Goal: Information Seeking & Learning: Learn about a topic

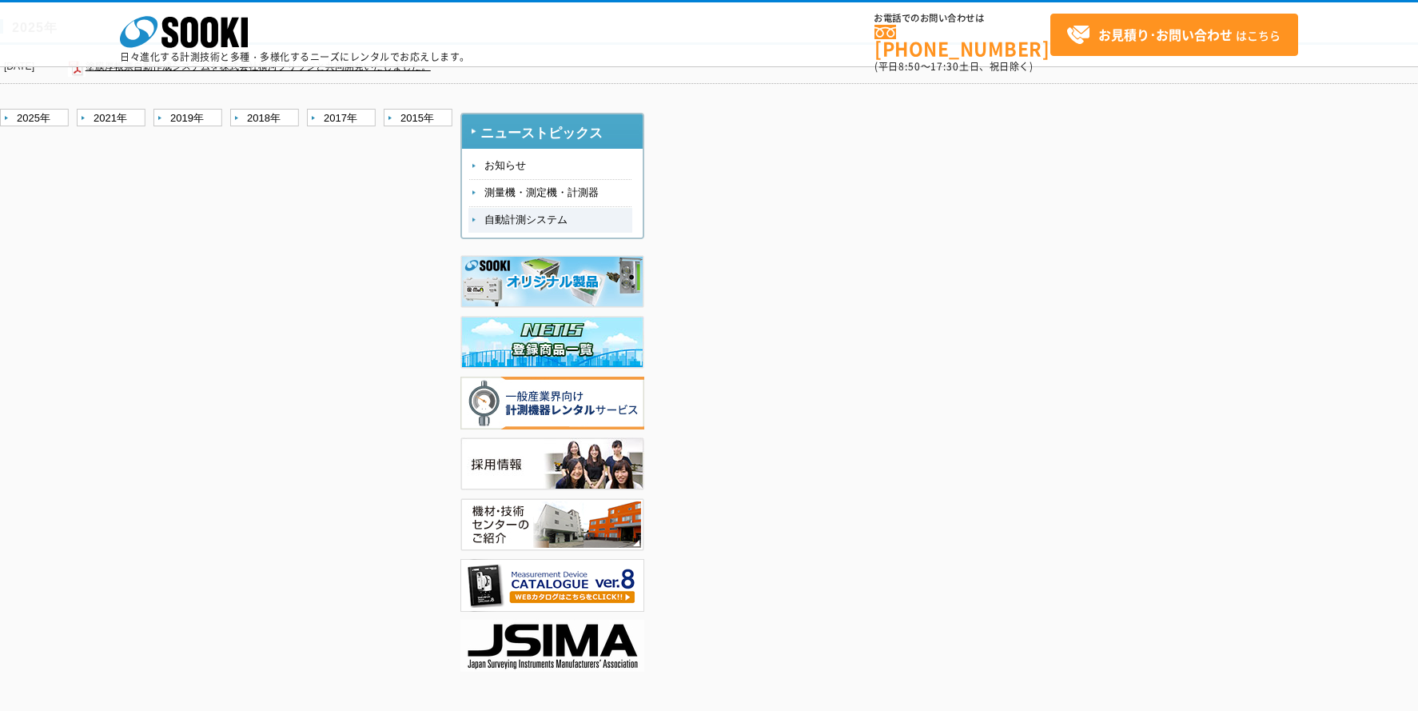
scroll to position [160, 0]
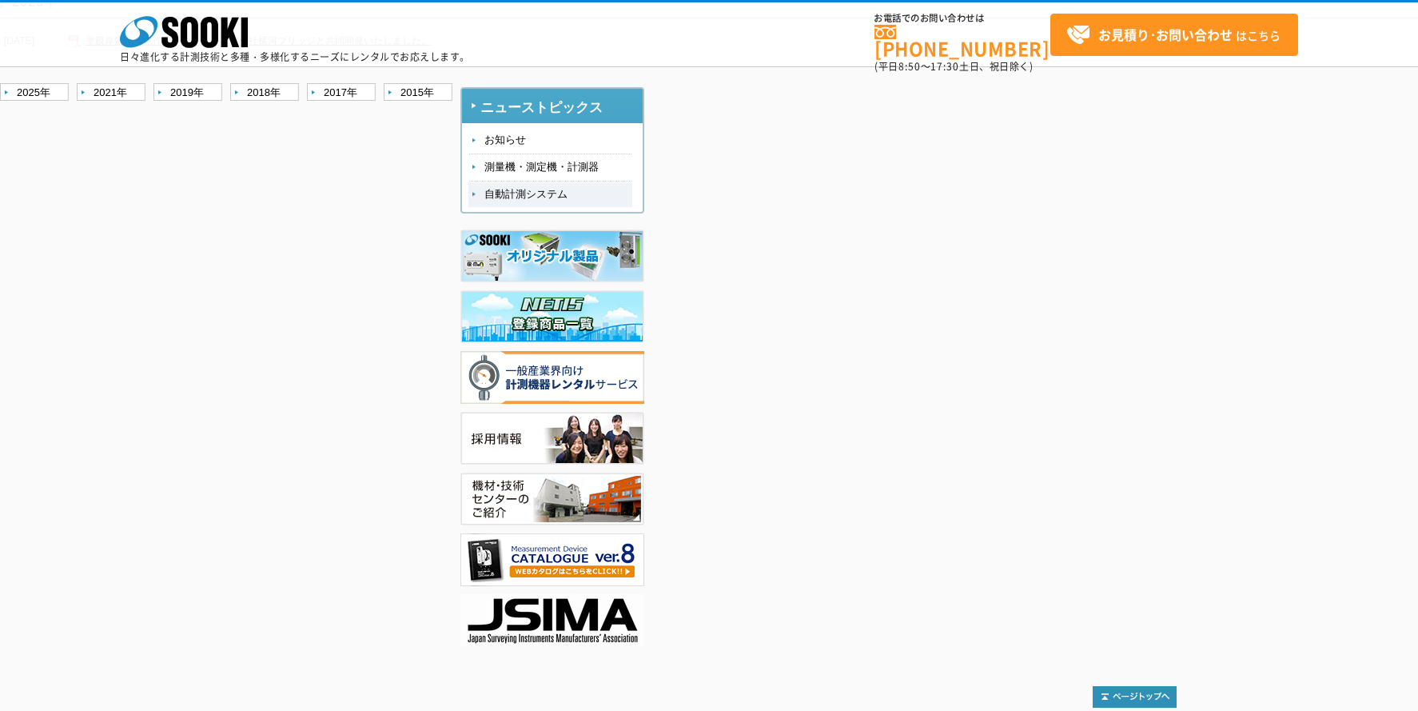
click at [519, 196] on link "自動計測システム" at bounding box center [550, 194] width 164 height 25
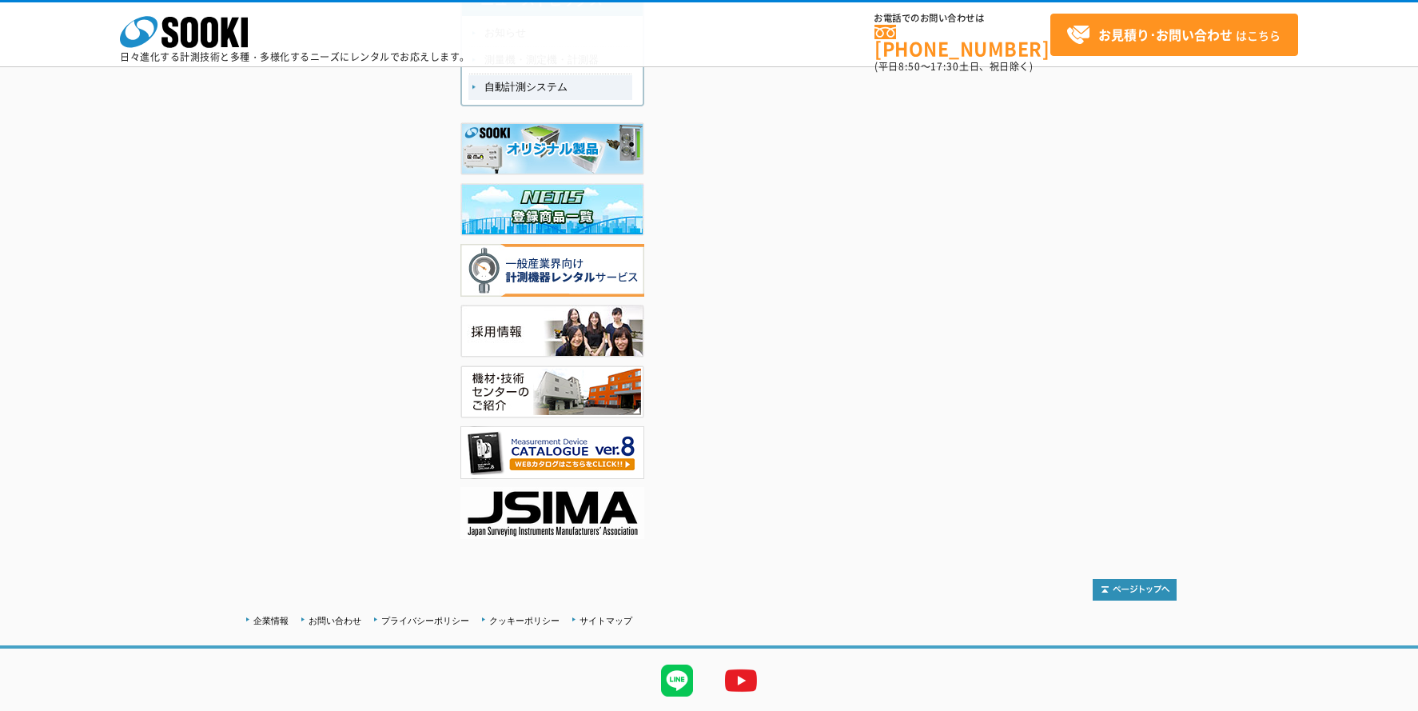
scroll to position [74, 0]
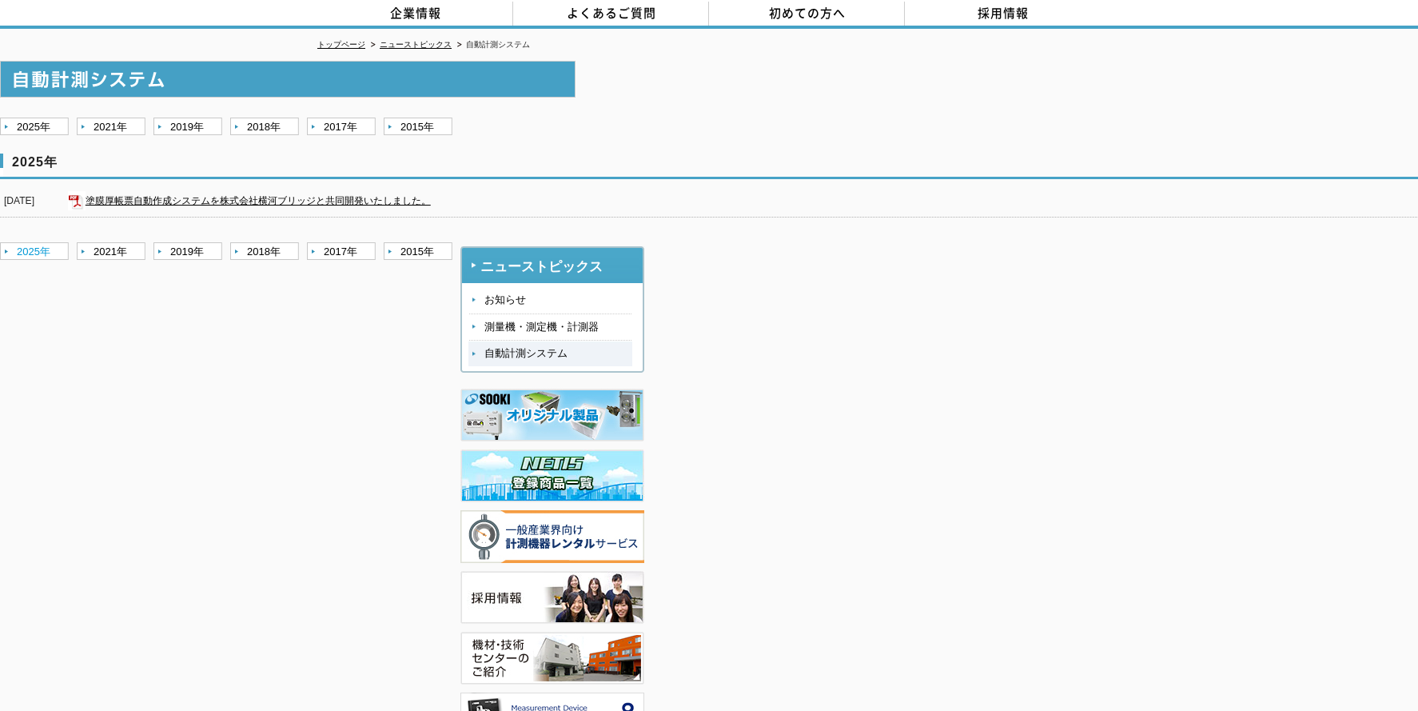
click at [39, 242] on link "2025年" at bounding box center [36, 252] width 73 height 20
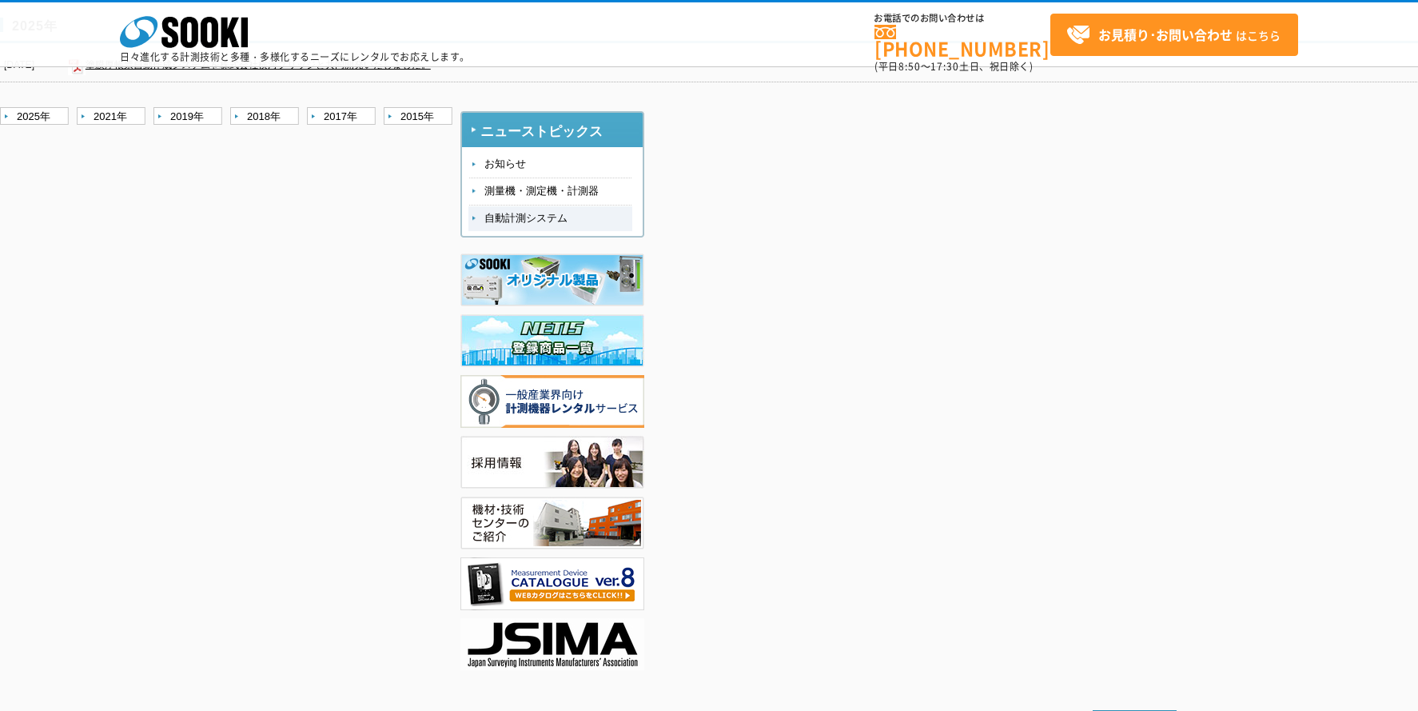
scroll to position [160, 0]
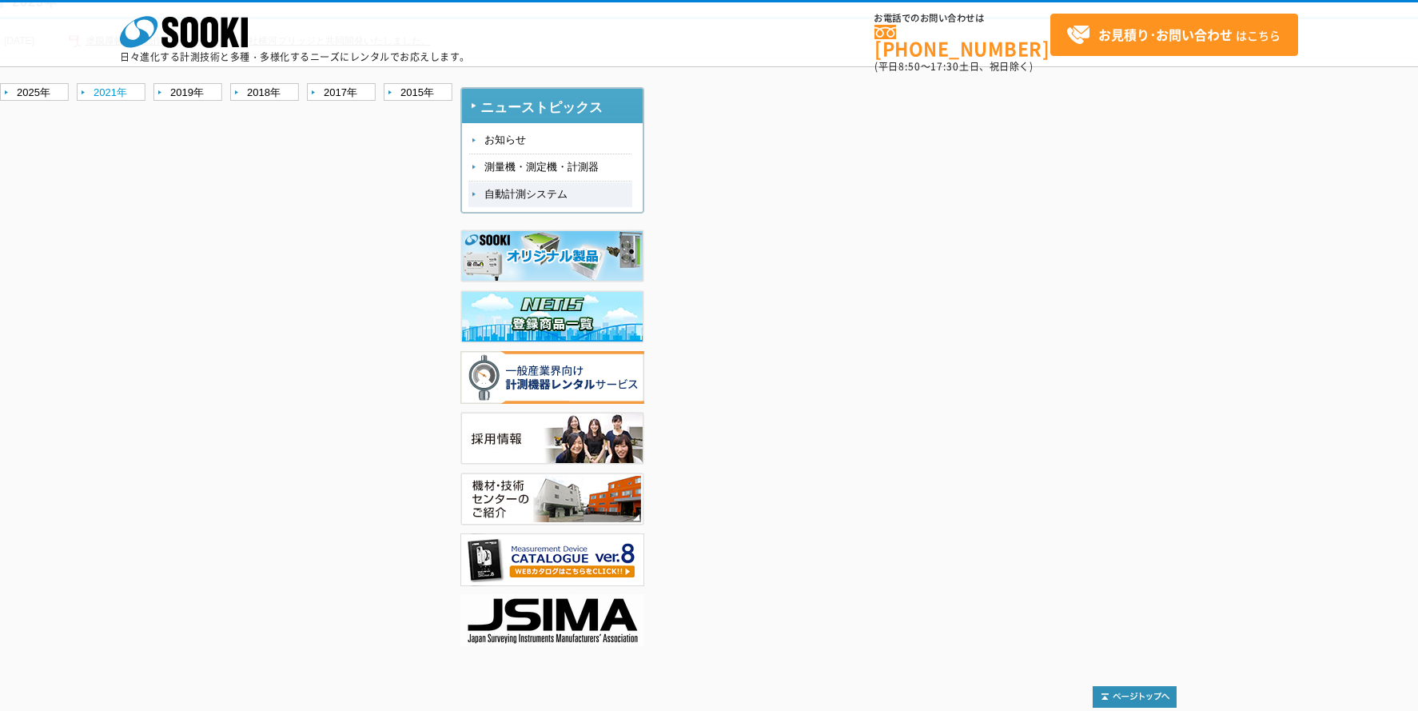
click at [112, 91] on link "2021年" at bounding box center [113, 93] width 73 height 20
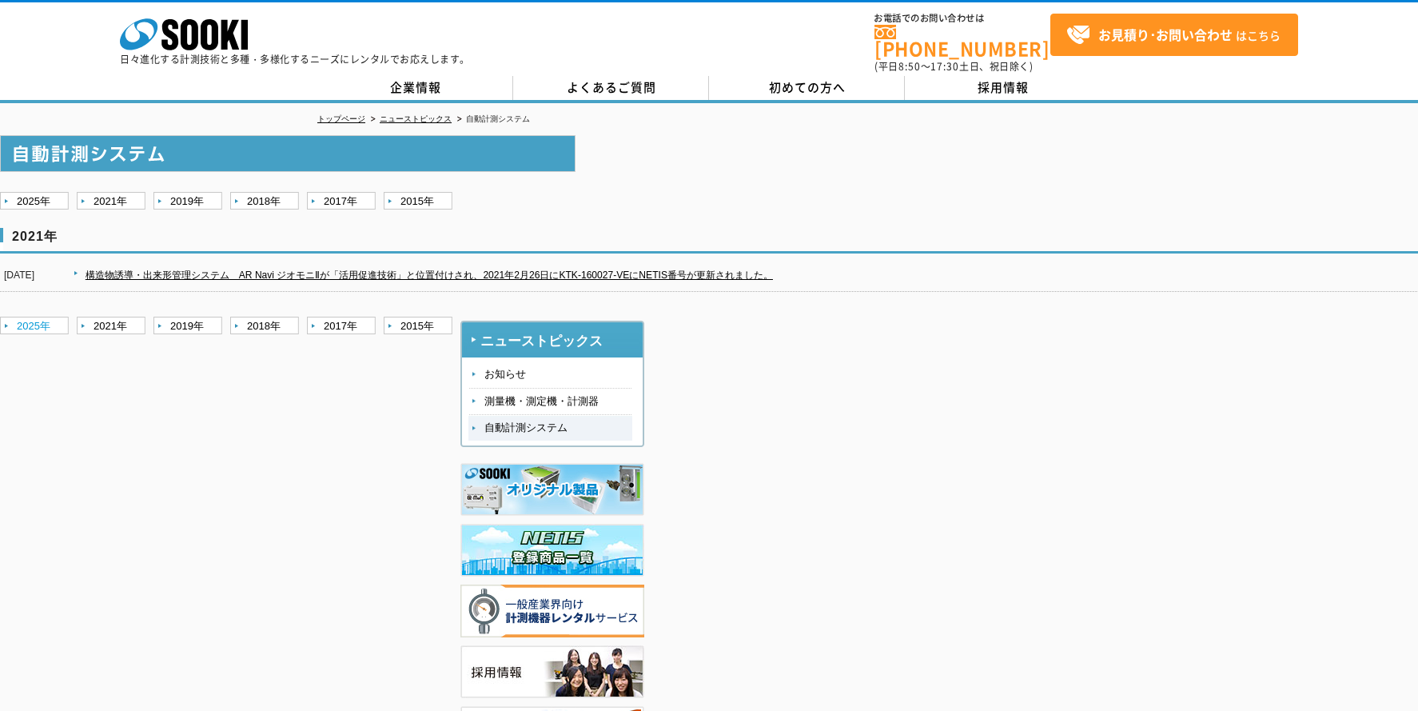
click at [44, 317] on link "2025年" at bounding box center [36, 327] width 73 height 20
click at [112, 317] on link "2021年" at bounding box center [113, 327] width 73 height 20
click at [197, 317] on link "2019年" at bounding box center [189, 327] width 73 height 20
click at [257, 317] on link "2018年" at bounding box center [266, 327] width 73 height 20
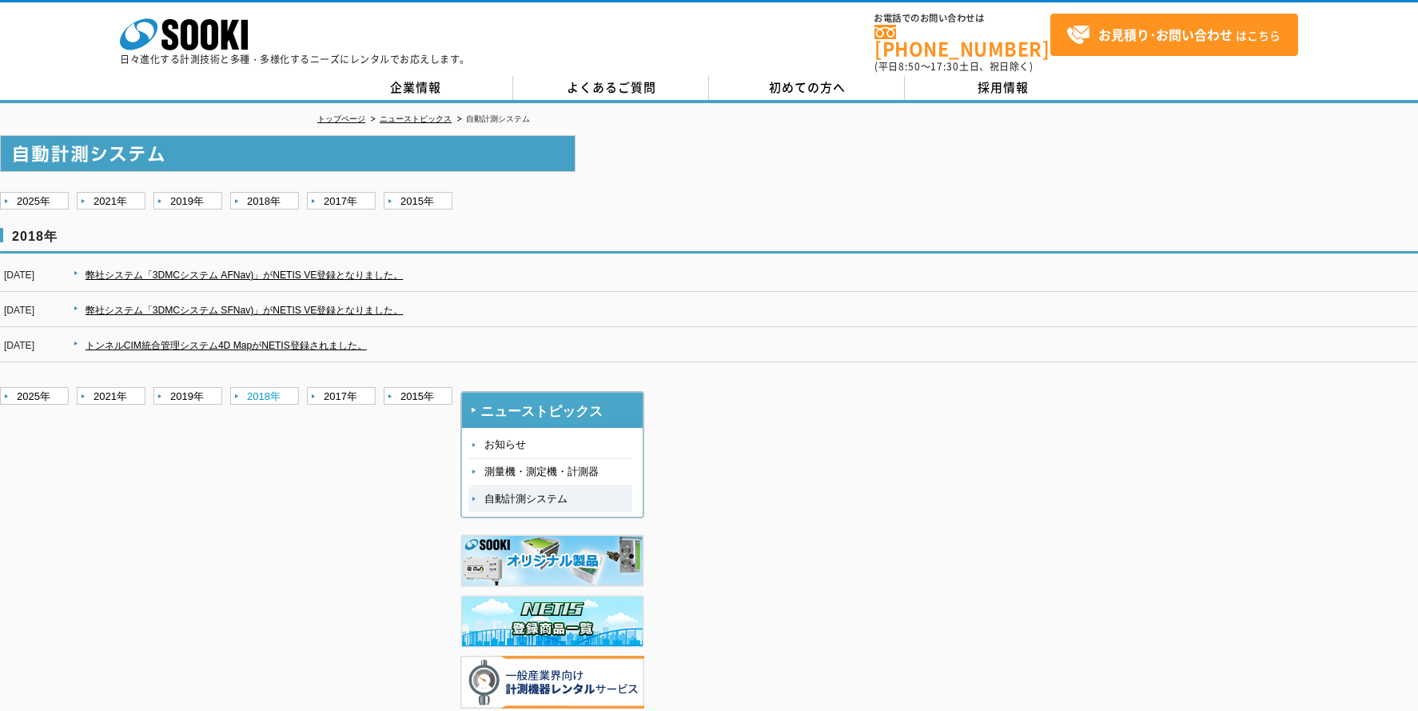
click at [260, 387] on link "2018年" at bounding box center [266, 397] width 73 height 20
click at [320, 387] on link "2017年" at bounding box center [343, 397] width 73 height 20
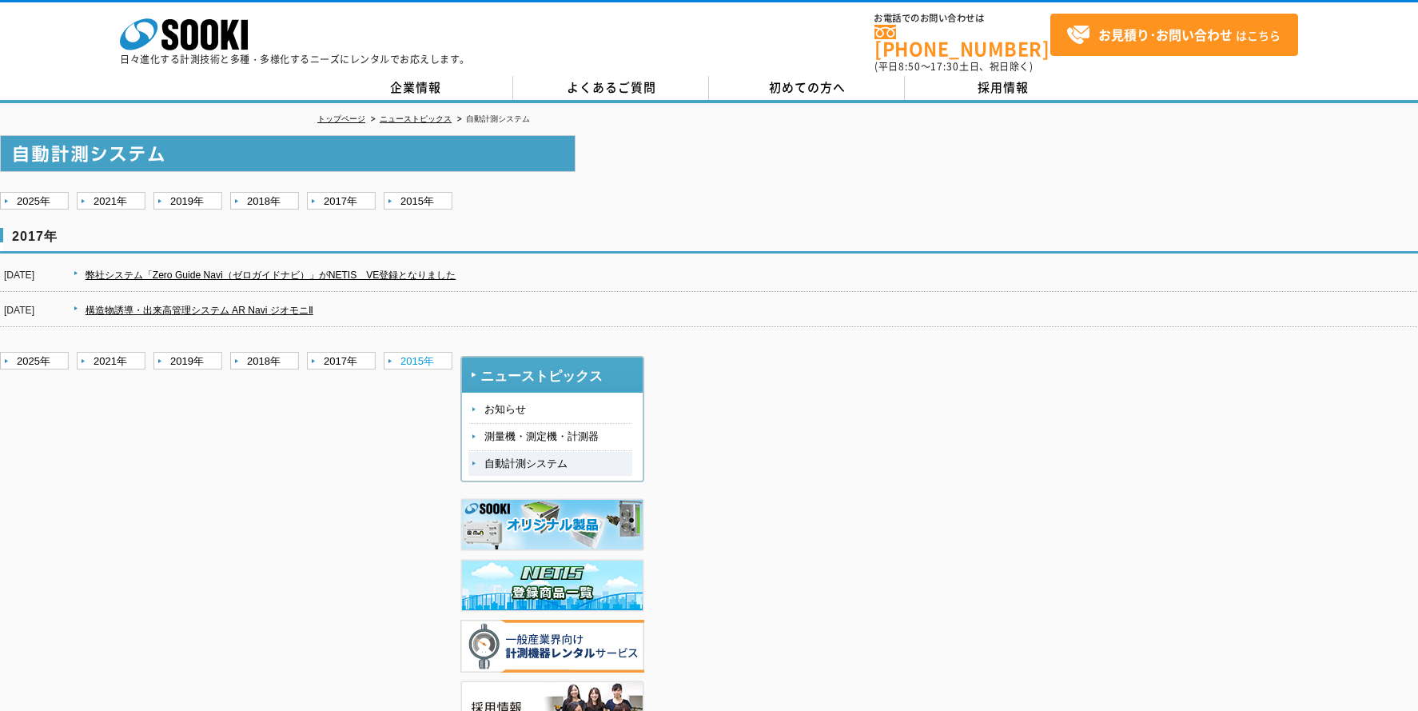
click at [410, 352] on link "2015年" at bounding box center [420, 362] width 73 height 20
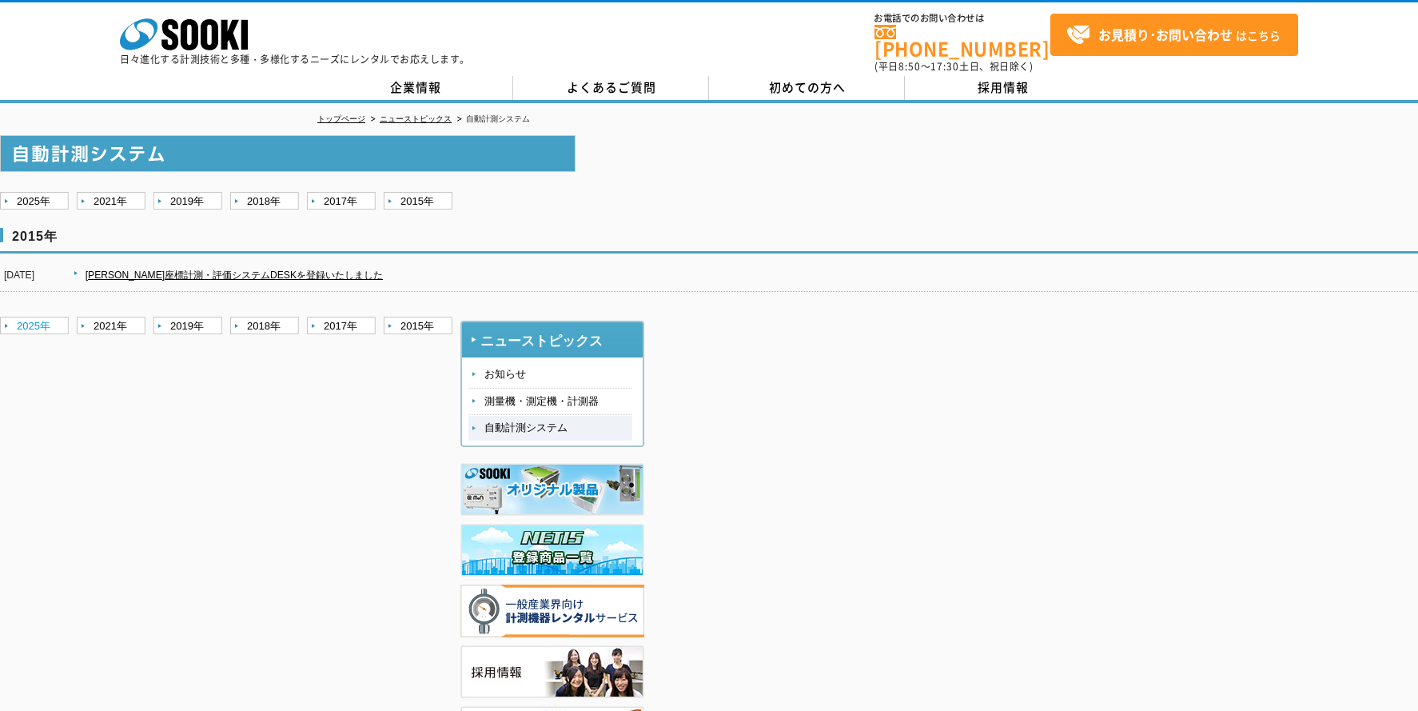
click at [38, 317] on link "2025年" at bounding box center [36, 327] width 73 height 20
click at [241, 269] on link "塗膜厚帳票自動作成システムを株式会社横河ブリッジと共同開発いたしました。" at bounding box center [258, 274] width 345 height 11
